Goal: Task Accomplishment & Management: Manage account settings

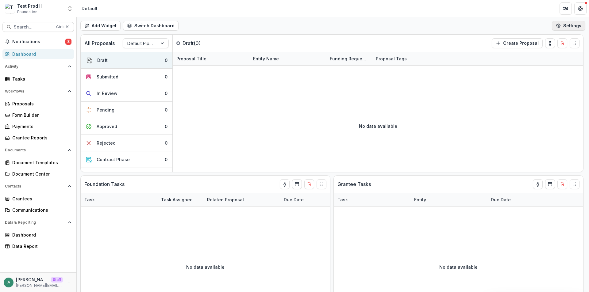
click at [565, 25] on button "Settings" at bounding box center [568, 26] width 33 height 10
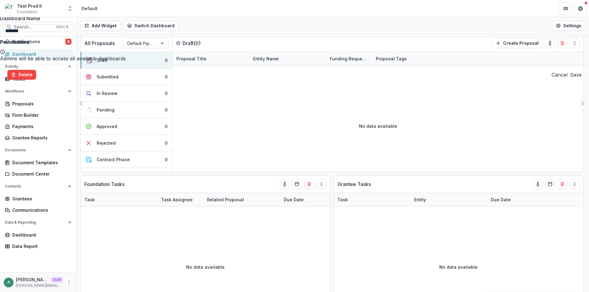
drag, startPoint x: 314, startPoint y: 79, endPoint x: 182, endPoint y: 54, distance: 134.9
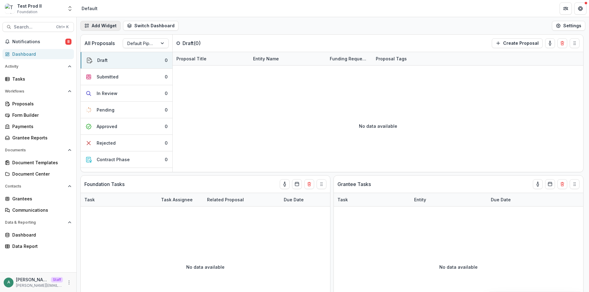
click at [102, 27] on button "Add Widget" at bounding box center [100, 26] width 40 height 10
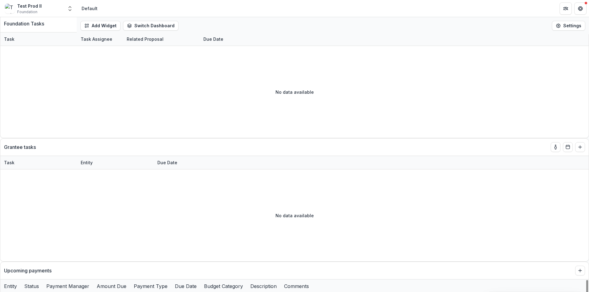
scroll to position [1, 0]
click at [578, 268] on icon "Add to dashboard" at bounding box center [580, 270] width 5 height 5
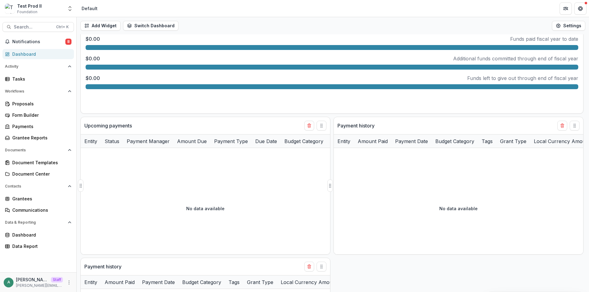
scroll to position [368, 0]
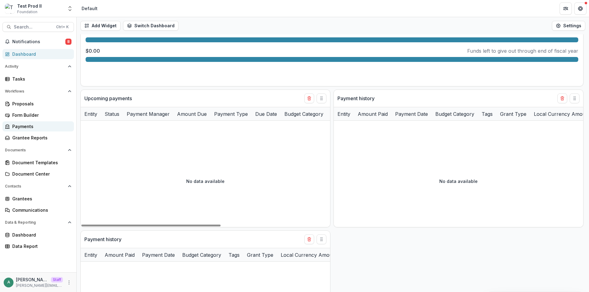
click at [29, 129] on div "Payments" at bounding box center [40, 126] width 57 height 6
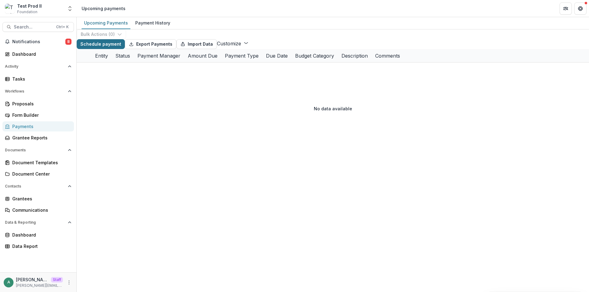
click at [108, 49] on button "Schedule payment" at bounding box center [101, 44] width 48 height 10
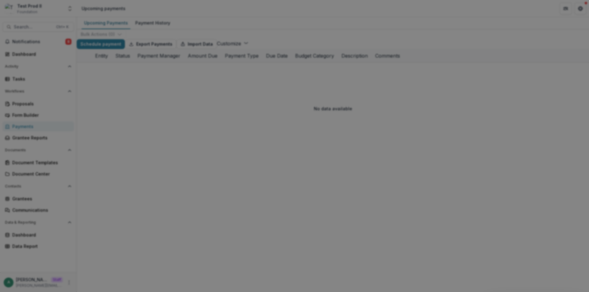
drag, startPoint x: 241, startPoint y: 114, endPoint x: 242, endPoint y: 125, distance: 11.4
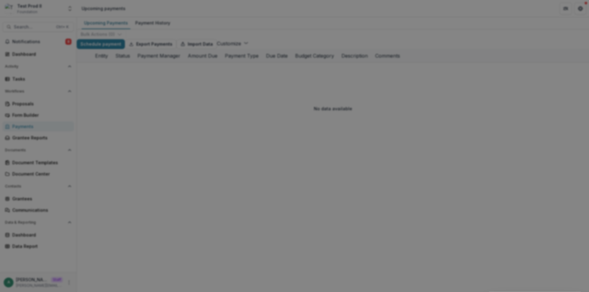
drag, startPoint x: 245, startPoint y: 157, endPoint x: 245, endPoint y: 172, distance: 14.7
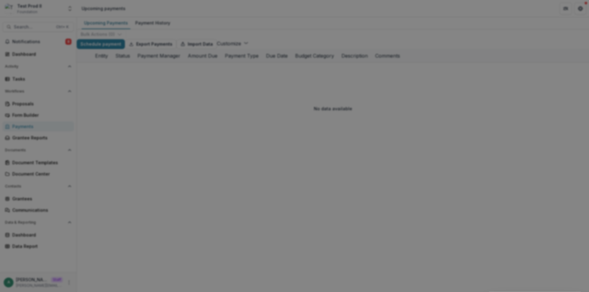
type input "***"
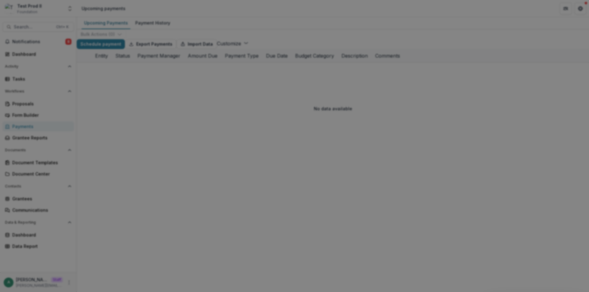
type input "**********"
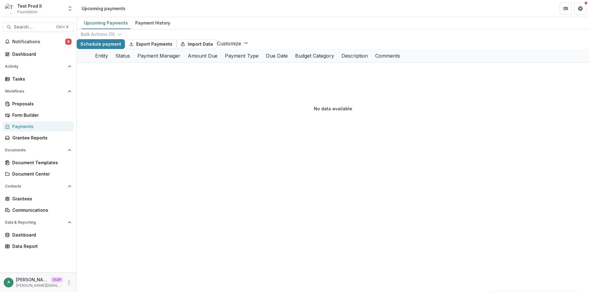
click at [70, 280] on icon "More" at bounding box center [69, 282] width 5 height 5
click at [88, 268] on link "User Settings" at bounding box center [110, 270] width 66 height 10
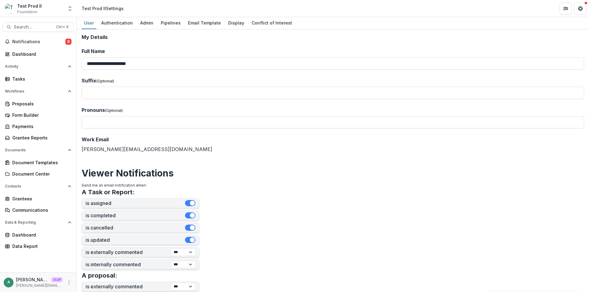
click at [135, 23] on div "User Authentication Admin Pipelines Email Template Display Conflict of Interest" at bounding box center [333, 23] width 512 height 12
click at [144, 23] on div "Admin" at bounding box center [147, 22] width 18 height 9
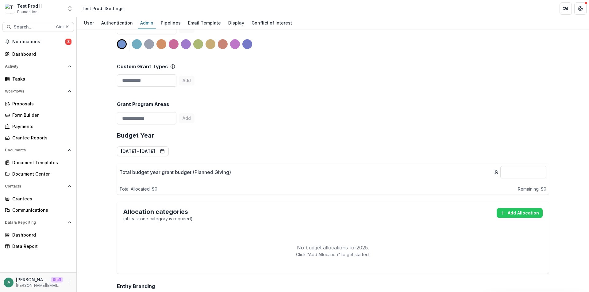
scroll to position [307, 0]
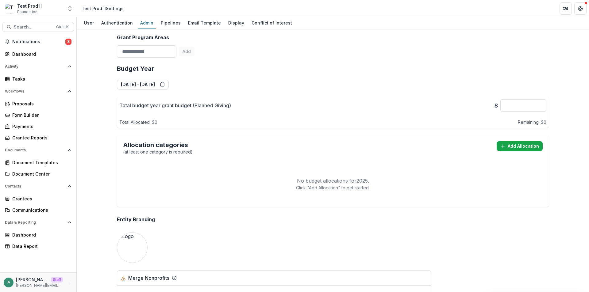
click at [513, 143] on button "Add Allocation" at bounding box center [520, 146] width 46 height 10
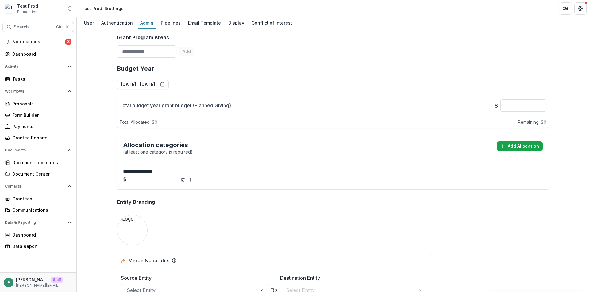
click at [514, 141] on button "Add Allocation" at bounding box center [520, 146] width 46 height 10
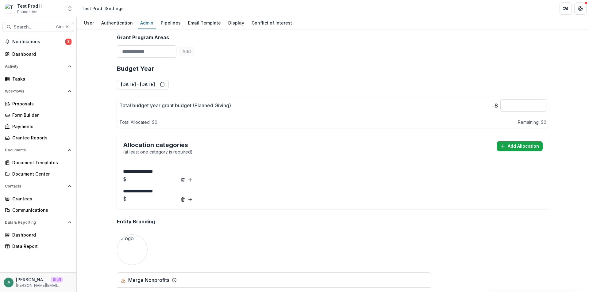
click at [514, 141] on button "Add Allocation" at bounding box center [520, 146] width 46 height 10
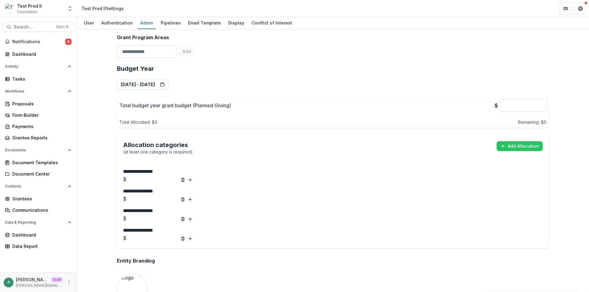
click at [106, 165] on div "**********" at bounding box center [333, 160] width 512 height 263
click at [32, 127] on div "Payments" at bounding box center [40, 126] width 57 height 6
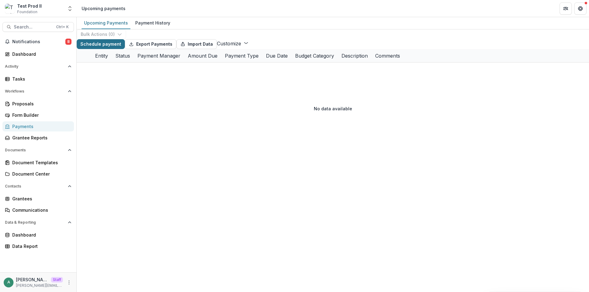
click at [106, 49] on button "Schedule payment" at bounding box center [101, 44] width 48 height 10
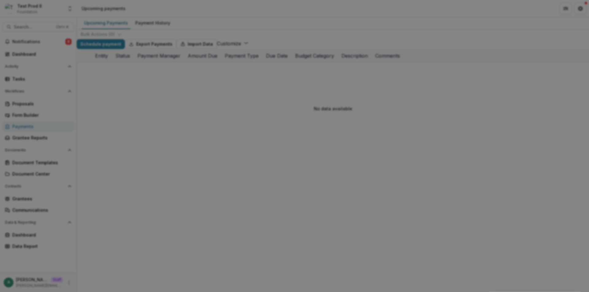
type input "***"
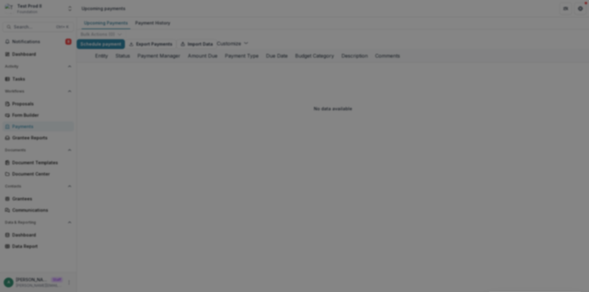
type input "**********"
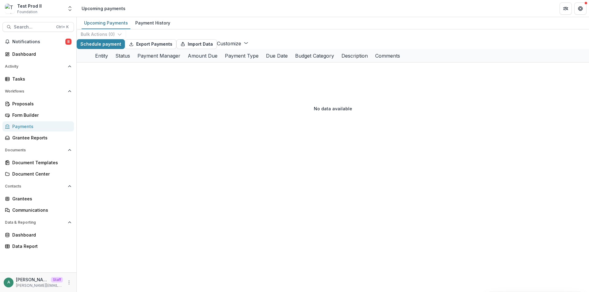
scroll to position [155, 0]
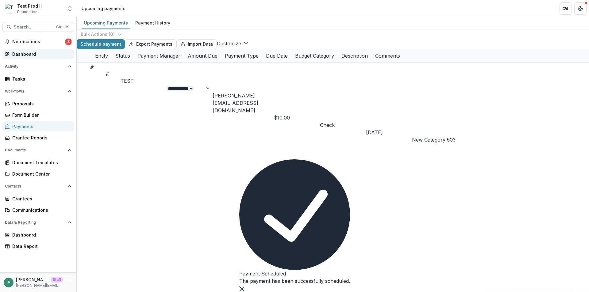
click at [23, 56] on div "Dashboard" at bounding box center [40, 54] width 57 height 6
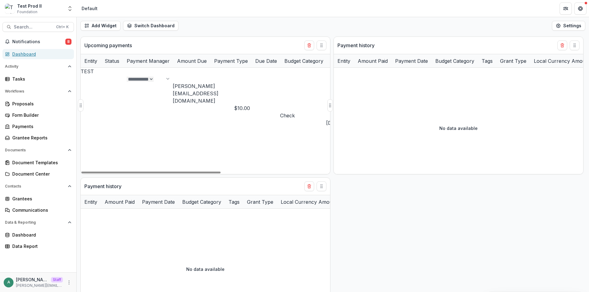
scroll to position [383, 0]
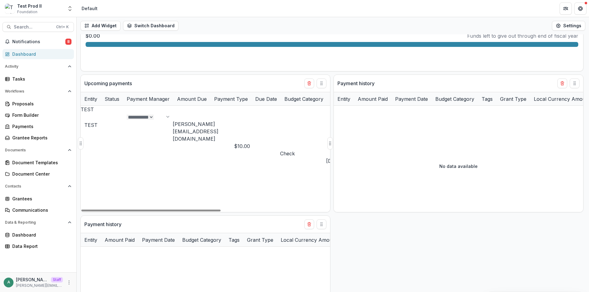
click at [90, 111] on link "TEST" at bounding box center [87, 109] width 13 height 6
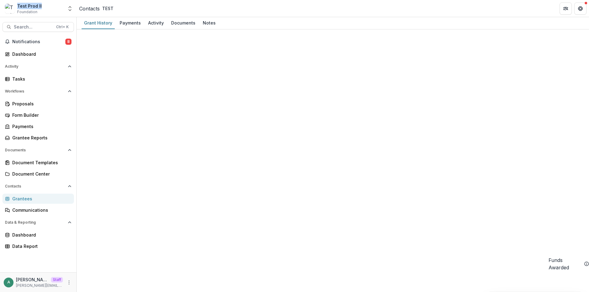
drag, startPoint x: 40, startPoint y: 6, endPoint x: 17, endPoint y: 6, distance: 22.7
click at [17, 6] on div "Test Prod II Foundation" at bounding box center [34, 9] width 58 height 12
copy div "Test Prod II"
click at [66, 281] on button "More" at bounding box center [68, 282] width 7 height 7
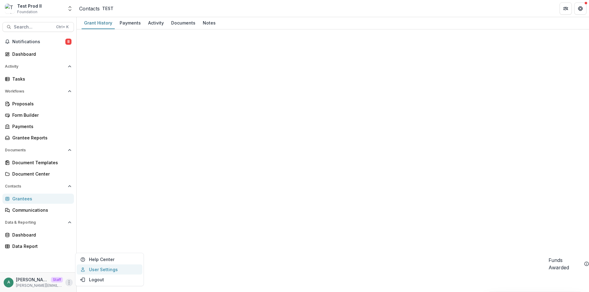
click at [87, 271] on link "User Settings" at bounding box center [110, 270] width 66 height 10
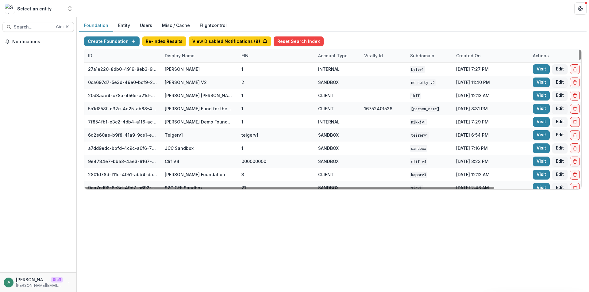
click at [190, 54] on div "Display Name" at bounding box center [179, 55] width 37 height 6
click at [189, 66] on input at bounding box center [198, 70] width 73 height 10
paste input "**********"
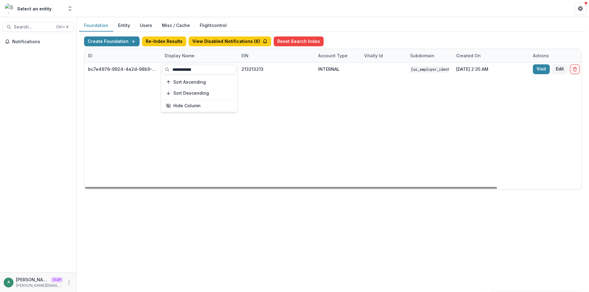
type input "**********"
click at [380, 27] on div "Foundation Entity Users Misc / Cache Flightcontrol" at bounding box center [332, 26] width 507 height 12
drag, startPoint x: 498, startPoint y: 188, endPoint x: 530, endPoint y: 182, distance: 32.8
click at [558, 182] on div "bc7e4976-9924-4e2d-98b9-00dee6cc6eab Test Prod II 213213213 INTERNAL 21-3213213…" at bounding box center [383, 126] width 598 height 127
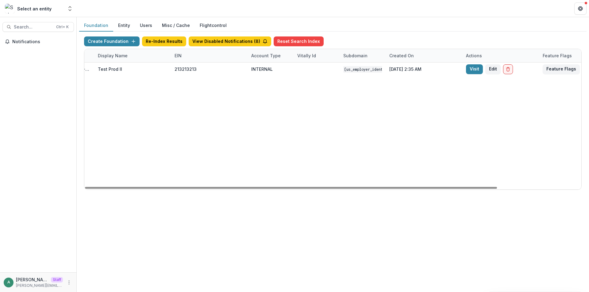
scroll to position [0, 100]
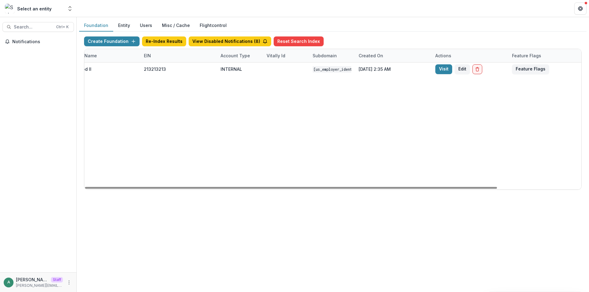
drag, startPoint x: 494, startPoint y: 187, endPoint x: 565, endPoint y: 145, distance: 82.3
click at [497, 187] on div at bounding box center [291, 188] width 412 height 2
click at [533, 62] on div "Feature Flags" at bounding box center [544, 55] width 77 height 13
click at [518, 99] on div "bc7e4976-9924-4e2d-98b9-00dee6cc6eab Test Prod II 213213213 INTERNAL 21-3213213…" at bounding box center [283, 126] width 598 height 127
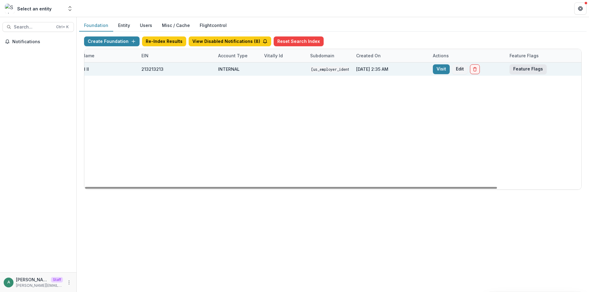
click at [527, 72] on button "Feature Flags" at bounding box center [528, 69] width 37 height 10
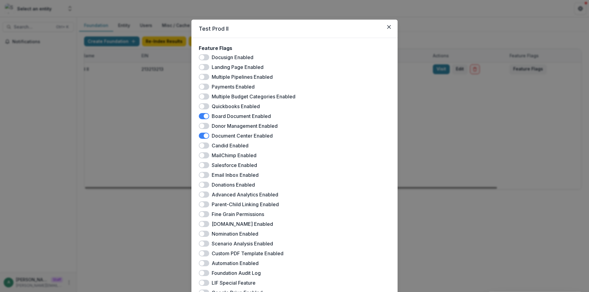
scroll to position [105, 0]
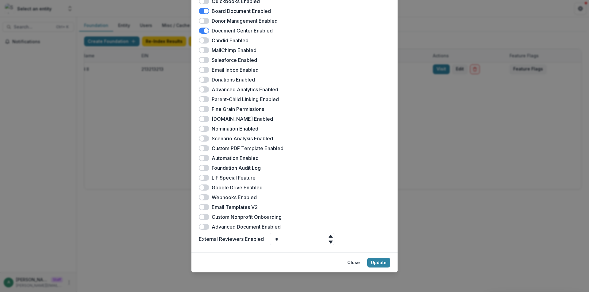
click at [204, 98] on span at bounding box center [204, 99] width 10 height 6
click at [383, 261] on button "Update" at bounding box center [378, 263] width 23 height 10
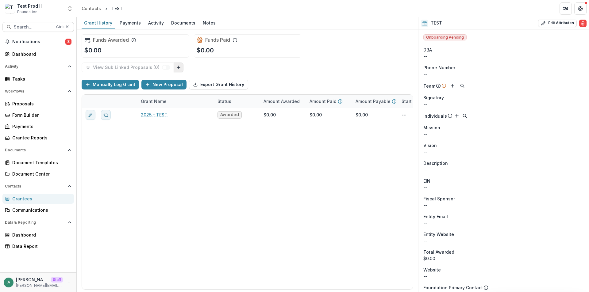
click at [176, 67] on icon "Link Grants" at bounding box center [178, 67] width 5 height 5
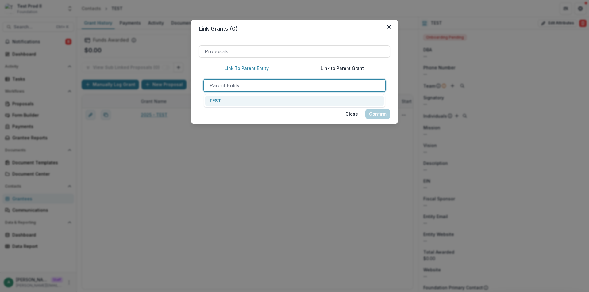
click at [243, 86] on div at bounding box center [295, 85] width 170 height 9
click at [338, 67] on button "Link to Parent Grant" at bounding box center [343, 69] width 96 height 12
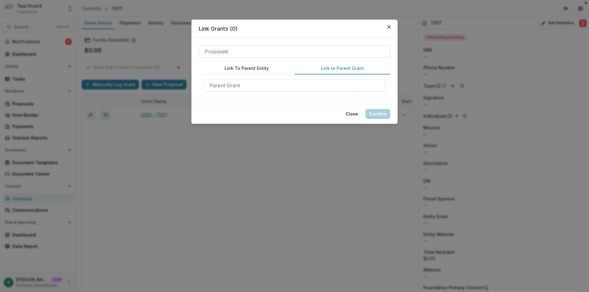
click at [238, 51] on div at bounding box center [295, 51] width 180 height 9
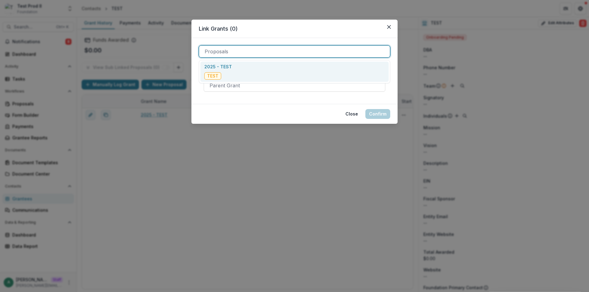
click at [233, 67] on div "2025 - TEST TEST" at bounding box center [294, 72] width 188 height 20
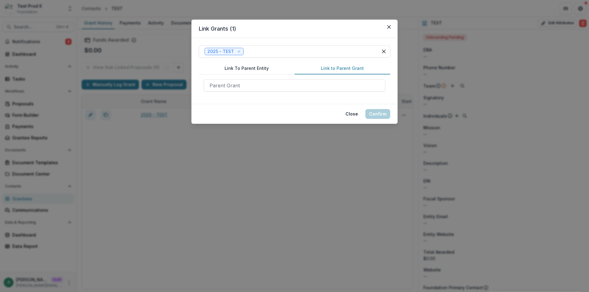
click at [330, 71] on button "Link to Parent Grant" at bounding box center [343, 69] width 96 height 12
click at [245, 67] on button "Link To Parent Entity" at bounding box center [247, 69] width 96 height 12
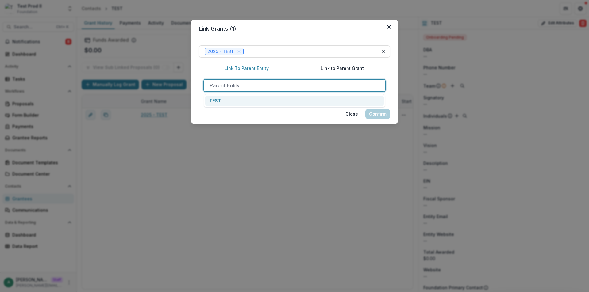
click at [246, 85] on div at bounding box center [295, 85] width 170 height 9
click at [173, 132] on div "Link Grants ( 1 ) 2025 - TEST Link To Parent Entity Link to Parent Grant 1 resu…" at bounding box center [294, 146] width 589 height 292
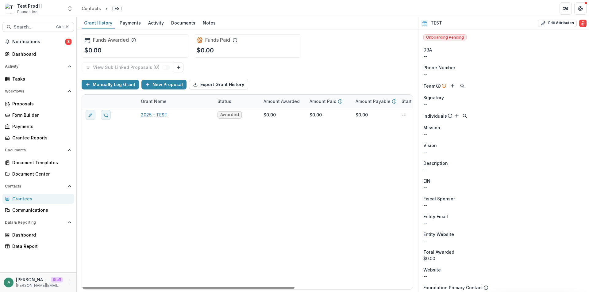
click at [34, 199] on div "Grantees" at bounding box center [40, 199] width 57 height 6
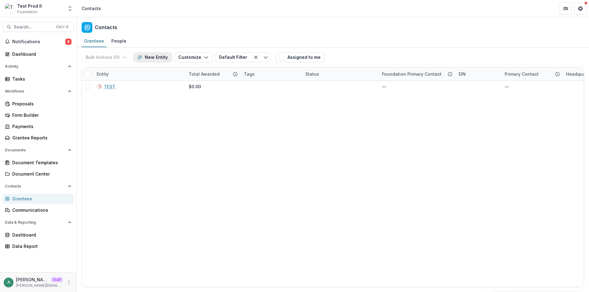
click at [156, 57] on button "New Entity" at bounding box center [152, 57] width 38 height 10
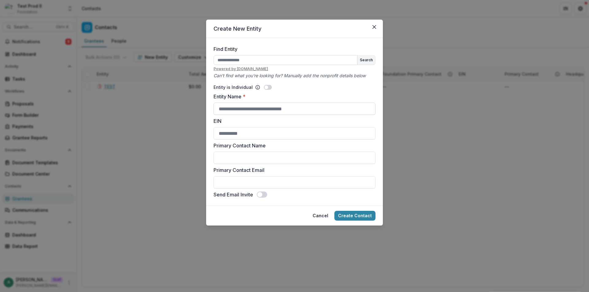
click at [243, 105] on input "Entity Name *" at bounding box center [295, 109] width 162 height 12
type input "******"
click at [359, 214] on button "Create Contact" at bounding box center [354, 216] width 41 height 10
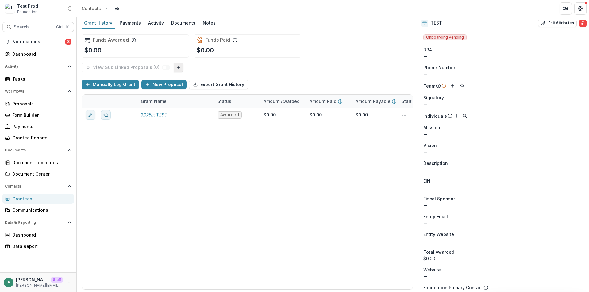
click at [176, 68] on icon "Link Grants" at bounding box center [178, 67] width 5 height 5
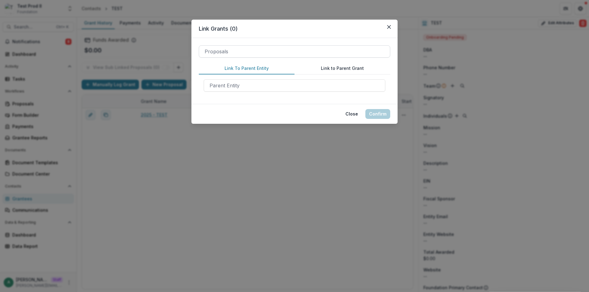
click at [233, 51] on div at bounding box center [295, 51] width 180 height 9
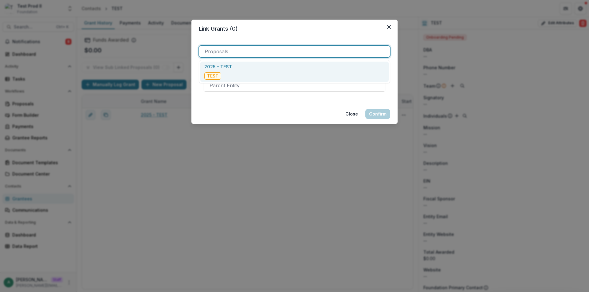
click at [227, 71] on div "2025 - TEST TEST" at bounding box center [218, 72] width 28 height 16
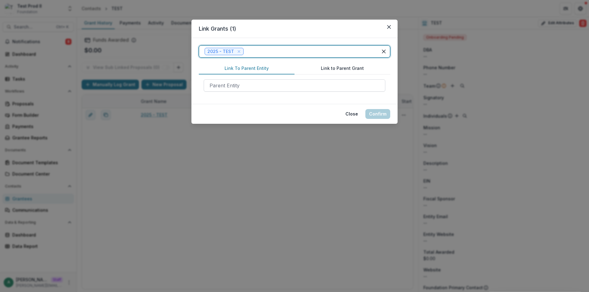
click at [233, 87] on div at bounding box center [295, 85] width 170 height 9
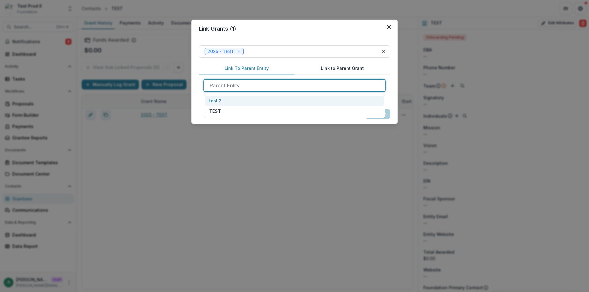
click at [235, 101] on div "test 2" at bounding box center [294, 101] width 179 height 10
click at [370, 114] on button "Confirm" at bounding box center [377, 114] width 25 height 10
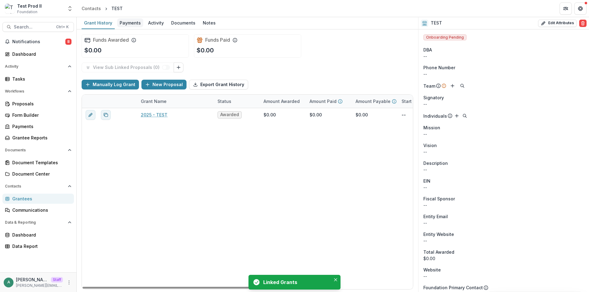
click at [126, 23] on div "Payments" at bounding box center [130, 22] width 26 height 9
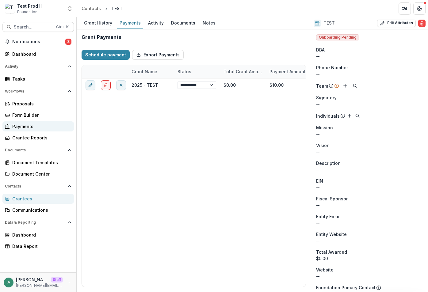
click at [33, 129] on div "Payments" at bounding box center [40, 126] width 57 height 6
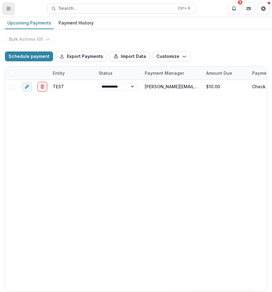
click at [10, 9] on icon "Toggle Menu" at bounding box center [8, 8] width 5 height 5
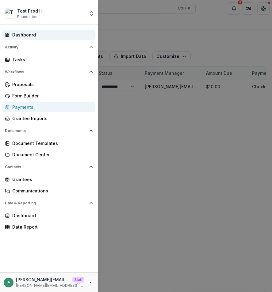
click at [37, 36] on div "Dashboard" at bounding box center [51, 35] width 78 height 6
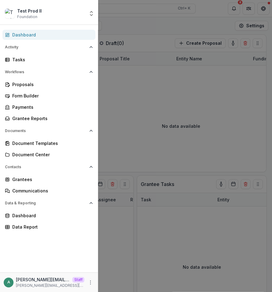
click at [226, 33] on div "Test Prod II Foundation Aggregate Analysis Foundations Ruthwick Foundation MFH …" at bounding box center [136, 146] width 272 height 292
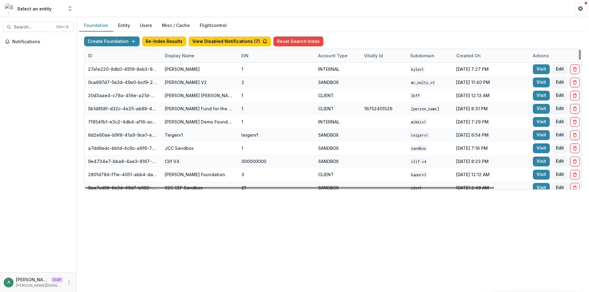
click at [176, 56] on div "Display Name" at bounding box center [179, 55] width 37 height 6
click at [181, 66] on input at bounding box center [199, 70] width 74 height 10
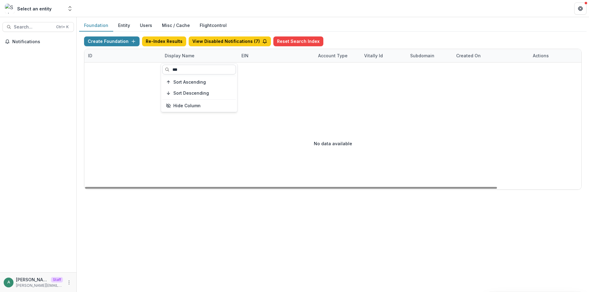
drag, startPoint x: 168, startPoint y: 72, endPoint x: 164, endPoint y: 73, distance: 3.2
click at [164, 73] on input "***" at bounding box center [199, 70] width 74 height 10
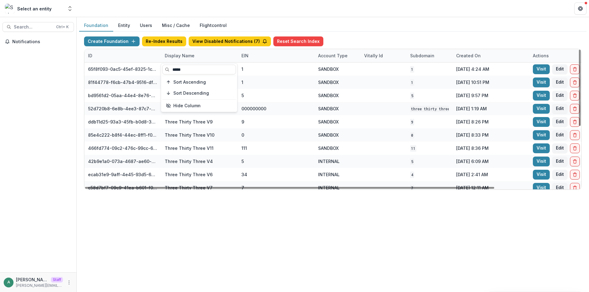
type input "*****"
click at [284, 20] on div "Foundation Entity Users Misc / Cache Flightcontrol" at bounding box center [332, 26] width 507 height 12
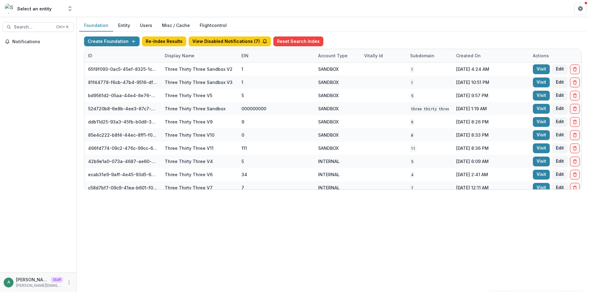
click at [104, 236] on div "Foundation Entity Users Misc / Cache Flightcontrol Create Foundation Re-Index R…" at bounding box center [333, 154] width 512 height 275
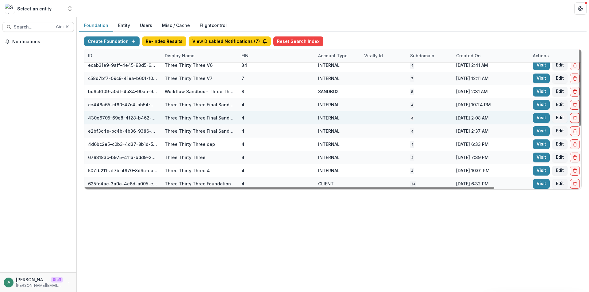
scroll to position [110, 0]
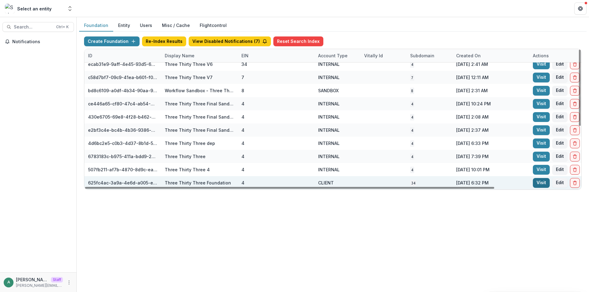
click at [535, 182] on link "Visit" at bounding box center [541, 183] width 17 height 10
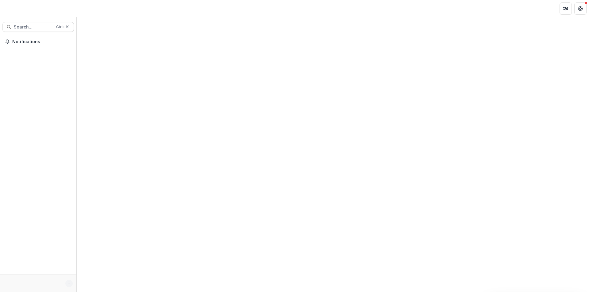
click at [70, 282] on icon "More" at bounding box center [69, 283] width 5 height 5
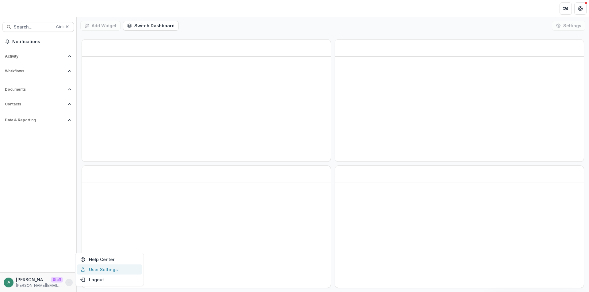
click at [97, 271] on link "User Settings" at bounding box center [110, 270] width 66 height 10
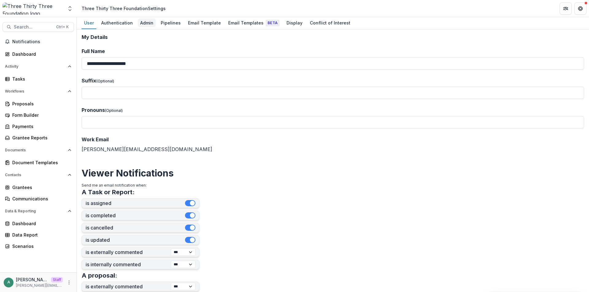
click at [148, 22] on div "Admin" at bounding box center [147, 22] width 18 height 9
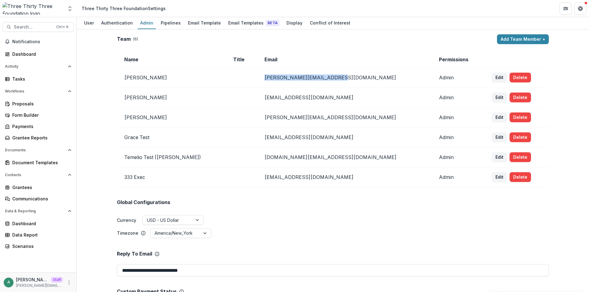
drag, startPoint x: 263, startPoint y: 77, endPoint x: 333, endPoint y: 76, distance: 70.6
click at [333, 76] on td "[PERSON_NAME][EMAIL_ADDRESS][DOMAIN_NAME]" at bounding box center [344, 78] width 175 height 20
copy td "[PERSON_NAME][EMAIL_ADDRESS][DOMAIN_NAME]"
drag, startPoint x: 314, startPoint y: 116, endPoint x: 260, endPoint y: 120, distance: 54.8
click at [260, 120] on td "[PERSON_NAME][EMAIL_ADDRESS][DOMAIN_NAME]" at bounding box center [344, 118] width 175 height 20
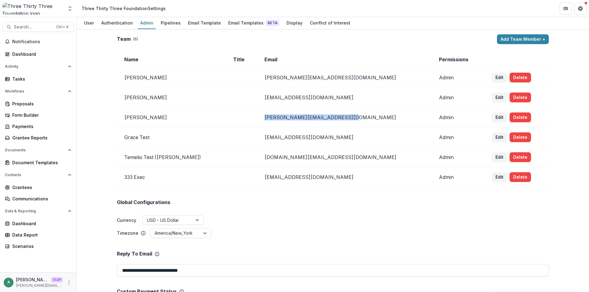
copy td "[PERSON_NAME][EMAIL_ADDRESS][DOMAIN_NAME]"
drag, startPoint x: 332, startPoint y: 97, endPoint x: 259, endPoint y: 102, distance: 73.5
click at [259, 102] on td "[EMAIL_ADDRESS][DOMAIN_NAME]" at bounding box center [344, 98] width 175 height 20
copy td "[EMAIL_ADDRESS][DOMAIN_NAME]"
click at [541, 88] on td "Edit Delete" at bounding box center [516, 98] width 64 height 20
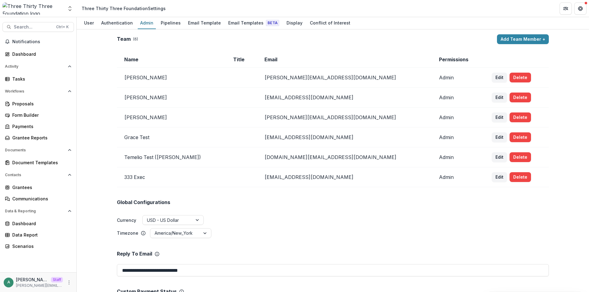
click at [314, 175] on td "[EMAIL_ADDRESS][DOMAIN_NAME]" at bounding box center [344, 178] width 175 height 20
drag, startPoint x: 316, startPoint y: 177, endPoint x: 263, endPoint y: 180, distance: 53.5
click at [263, 180] on td "[EMAIL_ADDRESS][DOMAIN_NAME]" at bounding box center [344, 178] width 175 height 20
copy td "[EMAIL_ADDRESS][DOMAIN_NAME]"
